Goal: Information Seeking & Learning: Check status

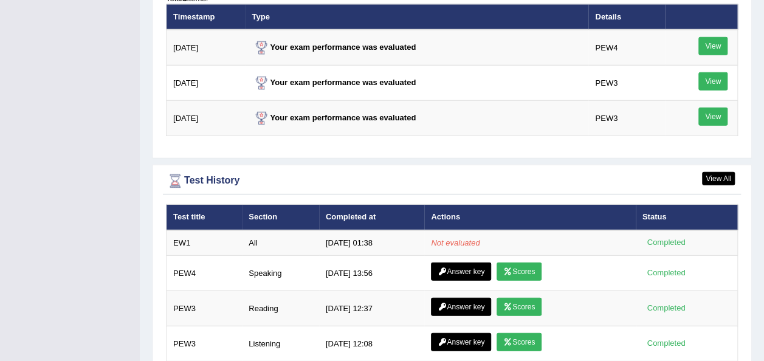
scroll to position [1563, 0]
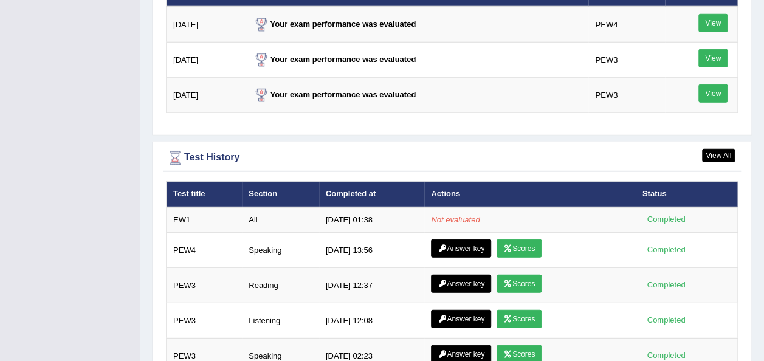
scroll to position [1541, 0]
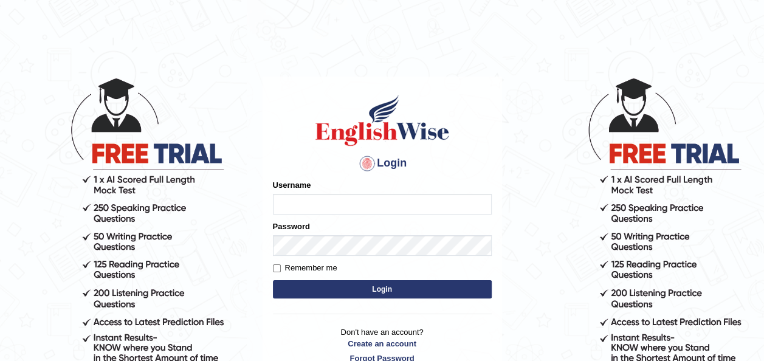
type input "maysi"
click at [297, 287] on button "Login" at bounding box center [382, 289] width 219 height 18
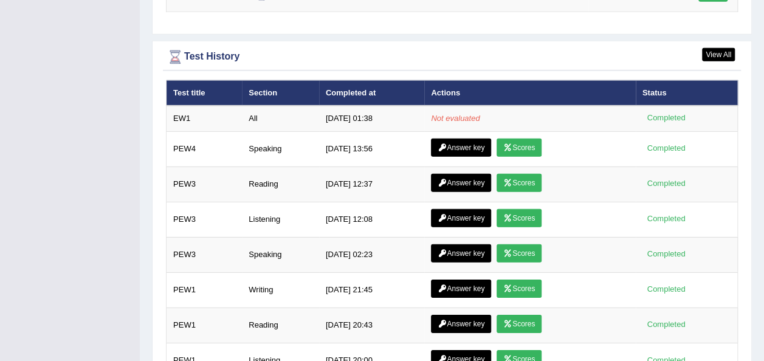
scroll to position [1725, 0]
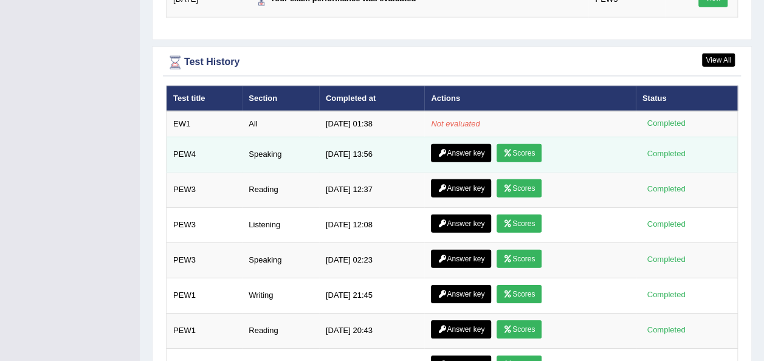
click at [529, 144] on link "Scores" at bounding box center [519, 153] width 45 height 18
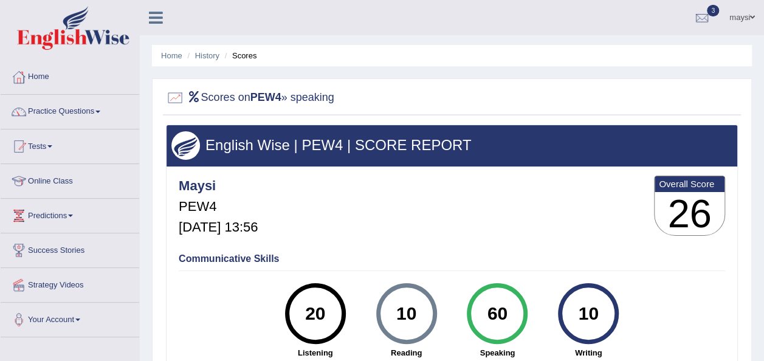
click at [30, 81] on link "Home" at bounding box center [70, 75] width 139 height 30
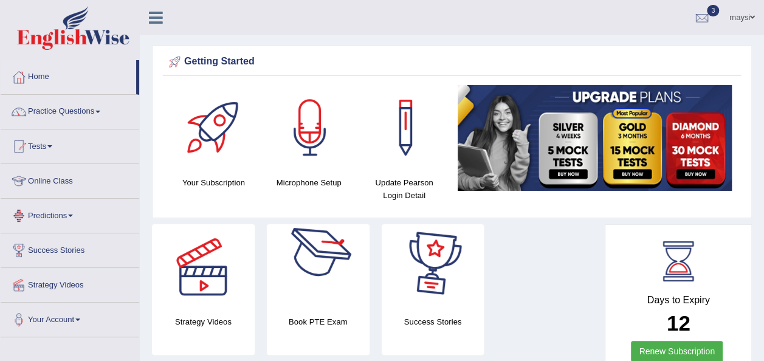
click at [332, 260] on div at bounding box center [317, 266] width 85 height 85
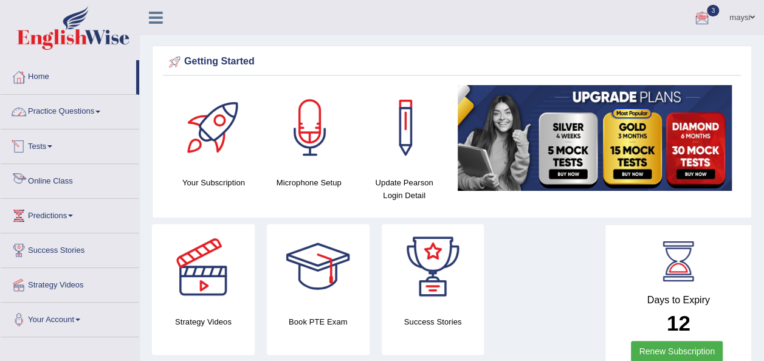
click at [56, 176] on link "Online Class" at bounding box center [70, 179] width 139 height 30
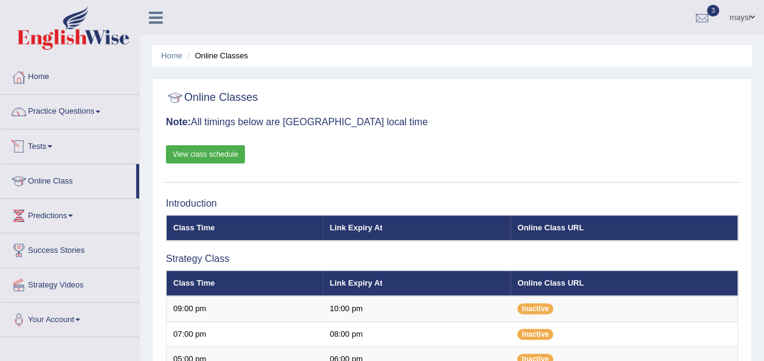
click at [181, 148] on link "View class schedule" at bounding box center [205, 154] width 79 height 18
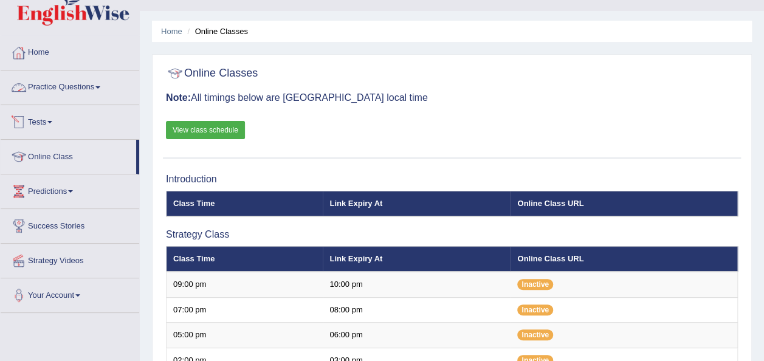
click at [55, 120] on link "Tests" at bounding box center [70, 120] width 139 height 30
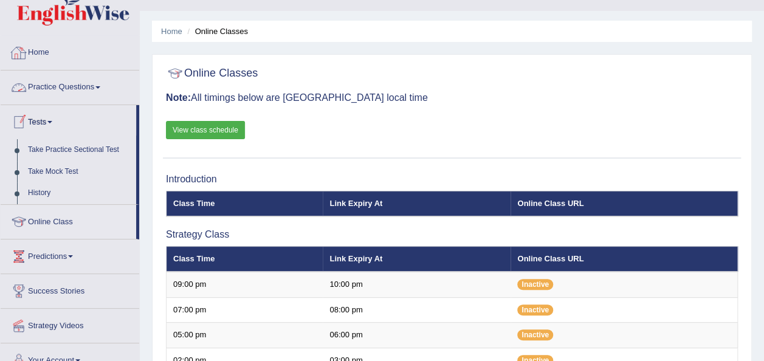
click at [33, 56] on link "Home" at bounding box center [70, 51] width 139 height 30
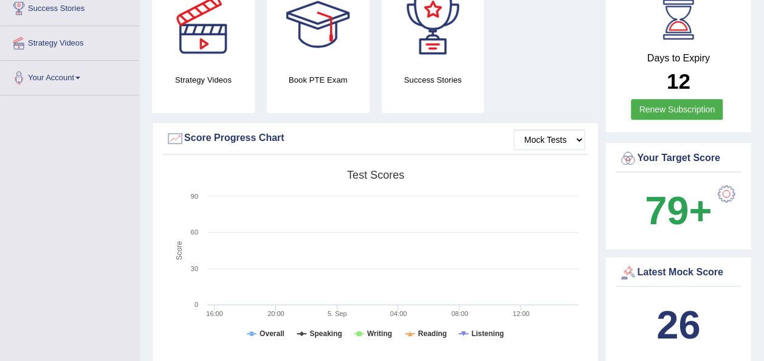
scroll to position [42, 0]
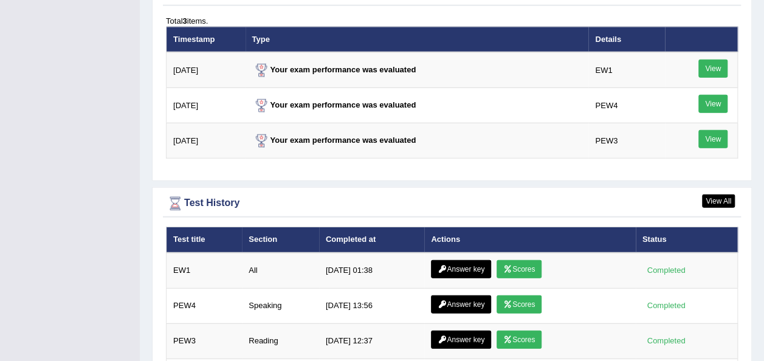
scroll to position [1569, 0]
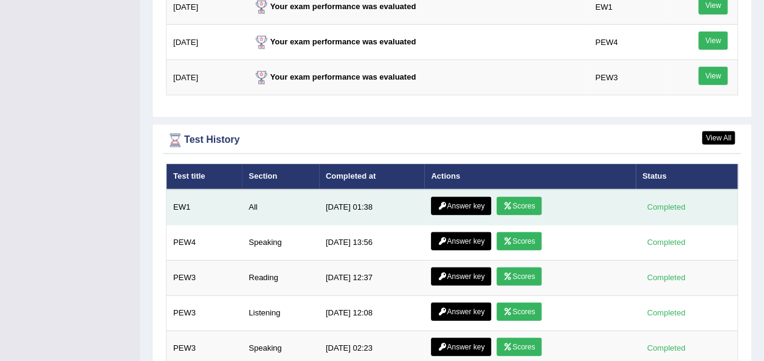
click at [527, 197] on link "Scores" at bounding box center [519, 206] width 45 height 18
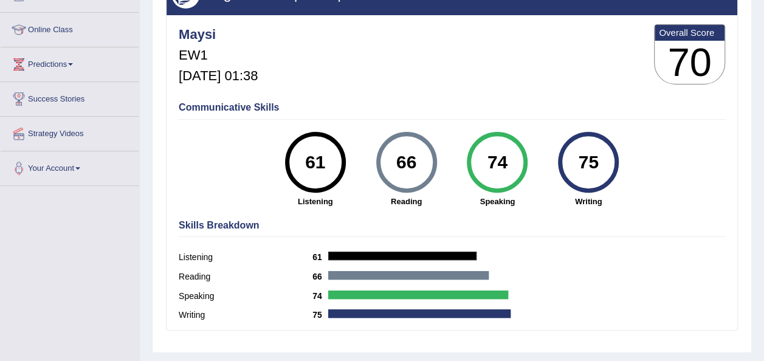
scroll to position [160, 0]
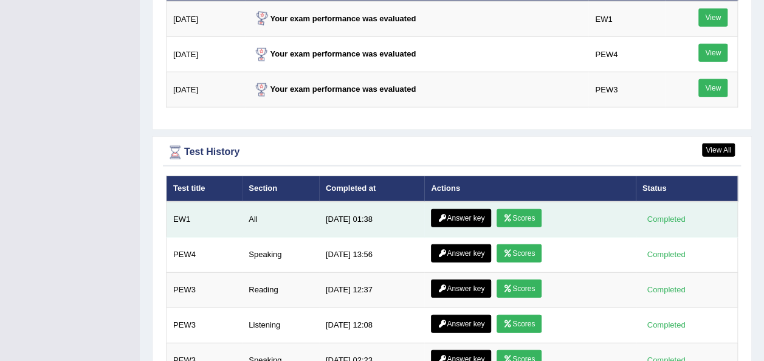
click at [452, 212] on link "Answer key" at bounding box center [461, 218] width 60 height 18
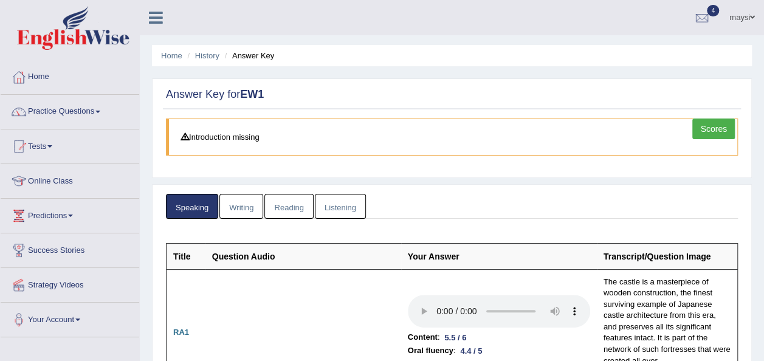
click at [342, 201] on link "Listening" at bounding box center [340, 206] width 51 height 25
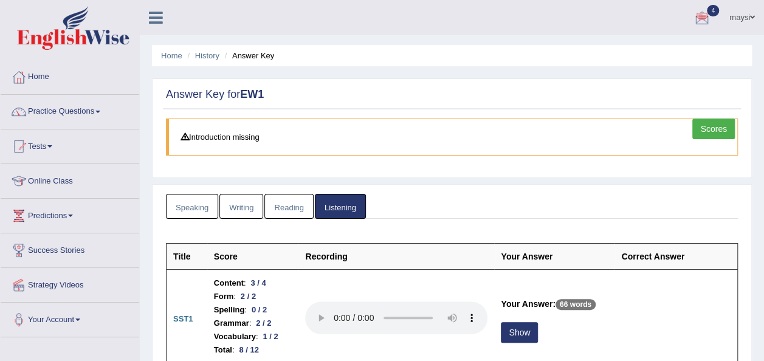
click at [247, 213] on link "Writing" at bounding box center [241, 206] width 44 height 25
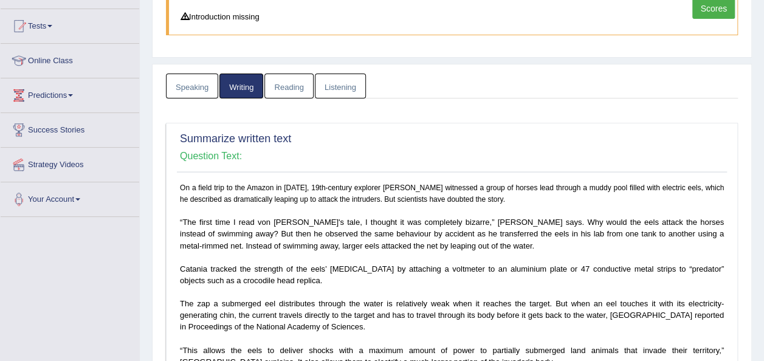
scroll to position [78, 0]
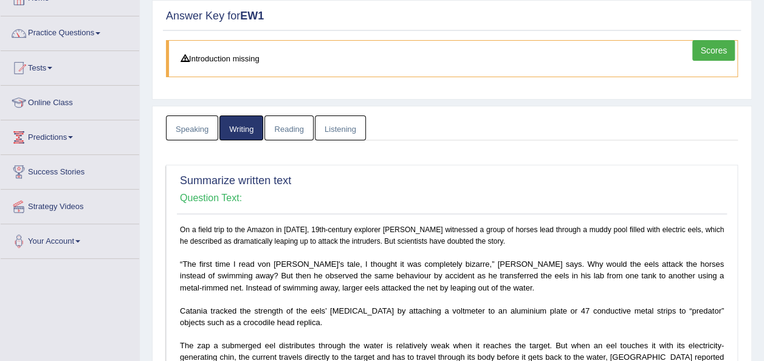
click at [192, 125] on link "Speaking" at bounding box center [192, 128] width 52 height 25
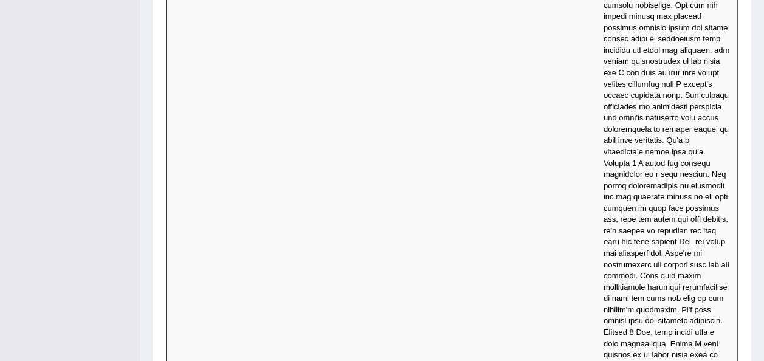
scroll to position [4674, 0]
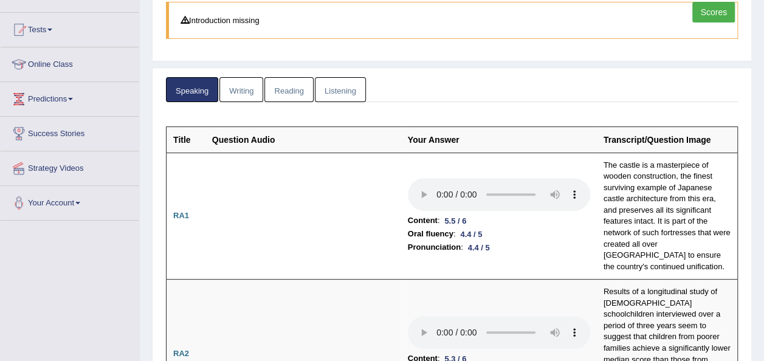
scroll to position [0, 0]
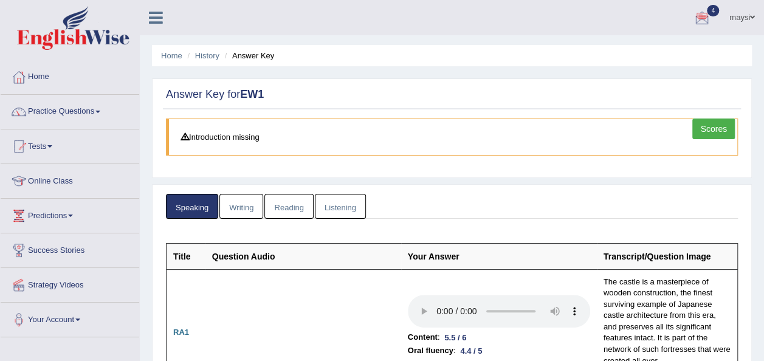
click at [249, 203] on link "Writing" at bounding box center [241, 206] width 44 height 25
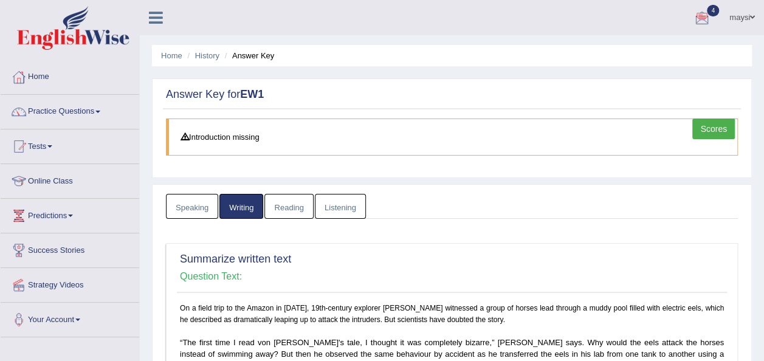
click at [298, 207] on link "Reading" at bounding box center [288, 206] width 49 height 25
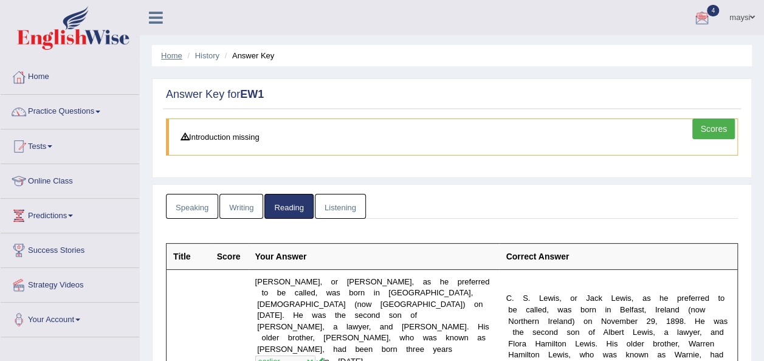
click at [174, 56] on link "Home" at bounding box center [171, 55] width 21 height 9
